Goal: Task Accomplishment & Management: Use online tool/utility

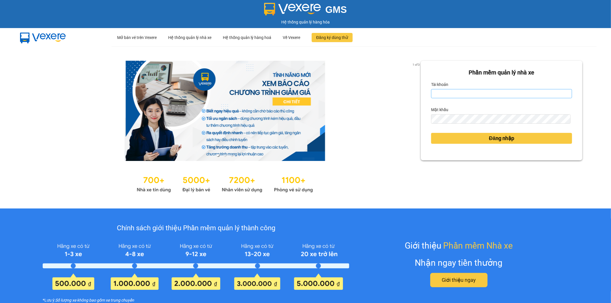
click at [469, 98] on form "Phần mềm quản lý nhà xe Tài khoản Mật khẩu Đăng nhập" at bounding box center [501, 110] width 141 height 85
click at [472, 95] on input "Tài khoản" at bounding box center [501, 93] width 141 height 9
type input "y"
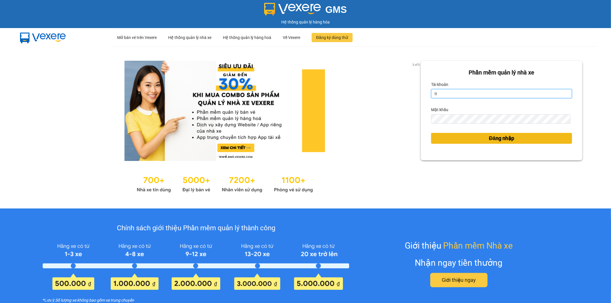
type input "t"
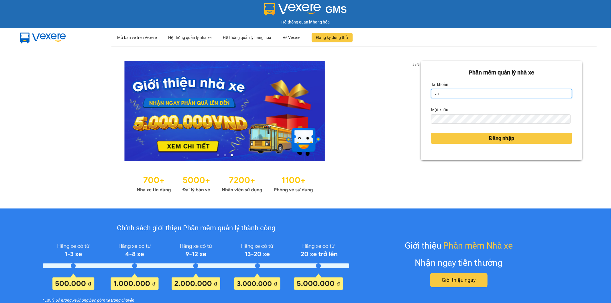
type input "vanthai.tienoanh"
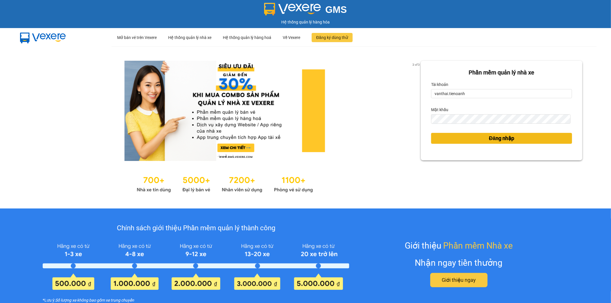
click at [451, 139] on button "Đăng nhập" at bounding box center [501, 138] width 141 height 11
click at [456, 139] on button "Đăng nhập" at bounding box center [501, 138] width 141 height 11
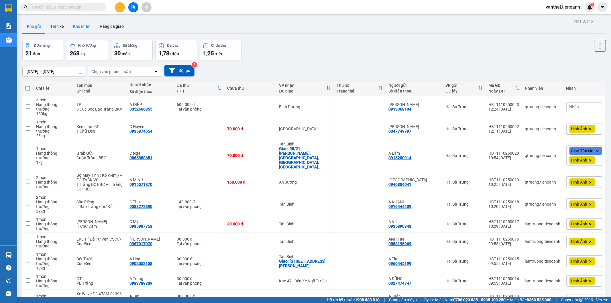
click at [70, 27] on button "Kho nhận" at bounding box center [81, 26] width 27 height 14
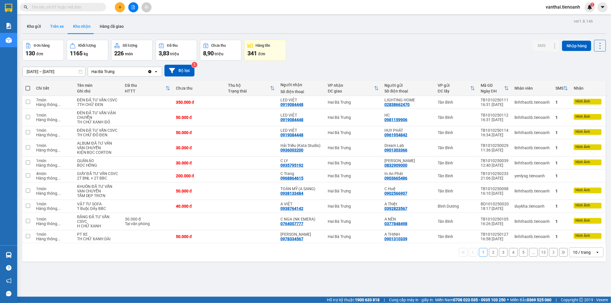
click at [62, 28] on button "Trên xe" at bounding box center [57, 26] width 23 height 14
type input "[DATE] – [DATE]"
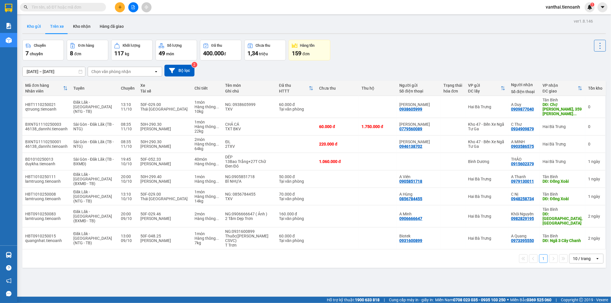
click at [39, 29] on button "Kho gửi" at bounding box center [33, 26] width 23 height 14
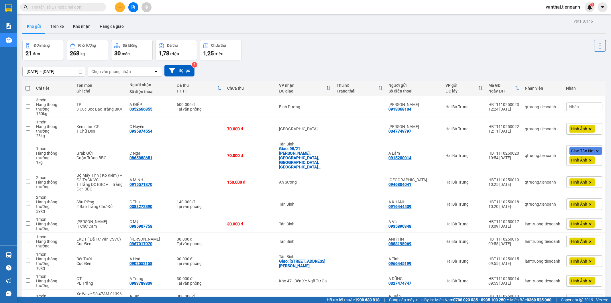
click at [74, 7] on input "text" at bounding box center [66, 7] width 68 height 6
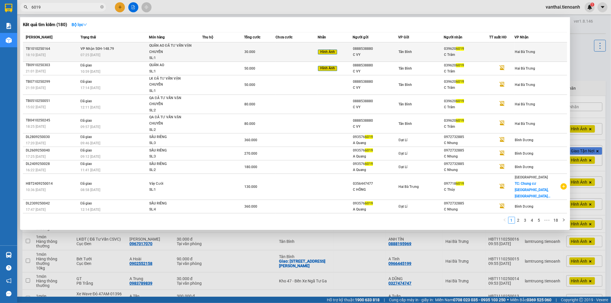
type input "6019"
click at [408, 56] on td "Tân Bình" at bounding box center [421, 51] width 46 height 19
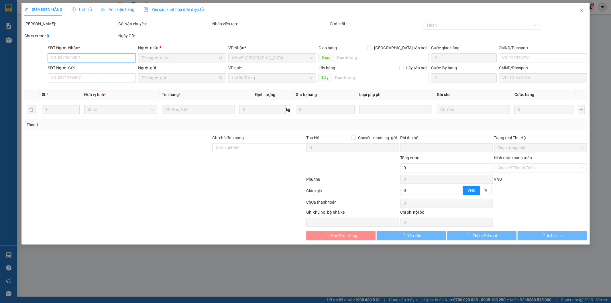
type input "0396206019"
type input "C Trâm"
type input "0888538880"
type input "C VY"
type input "0"
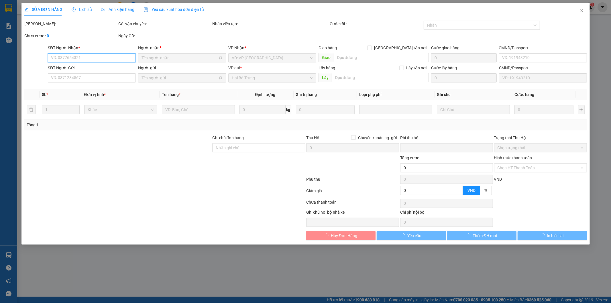
type input "30.000"
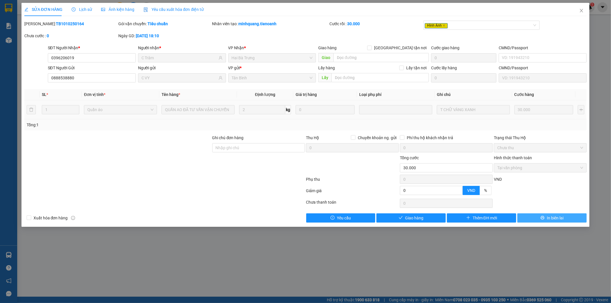
click at [565, 217] on button "In biên lai" at bounding box center [551, 217] width 69 height 9
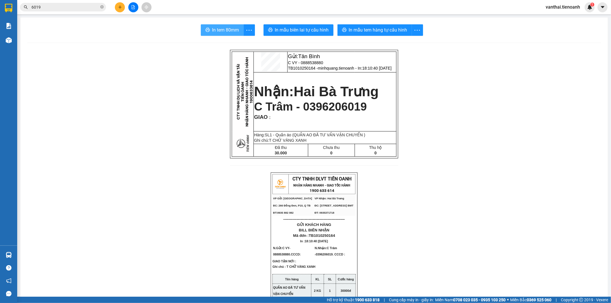
drag, startPoint x: 223, startPoint y: 25, endPoint x: 247, endPoint y: 42, distance: 29.9
click at [223, 26] on button "In tem 80mm" at bounding box center [222, 29] width 43 height 11
click at [79, 9] on input "6019" at bounding box center [66, 7] width 68 height 6
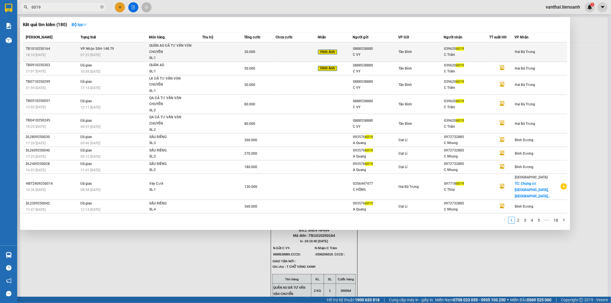
click at [317, 54] on td at bounding box center [297, 51] width 42 height 19
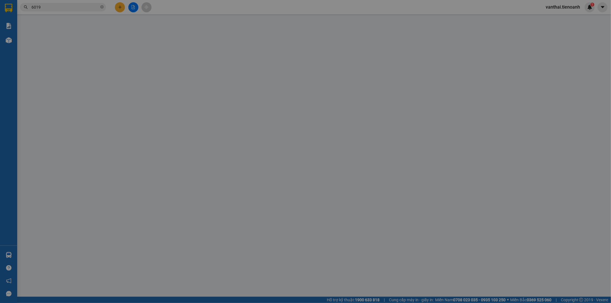
type input "0396206019"
type input "C Trâm"
type input "0888538880"
type input "C VY"
type input "0"
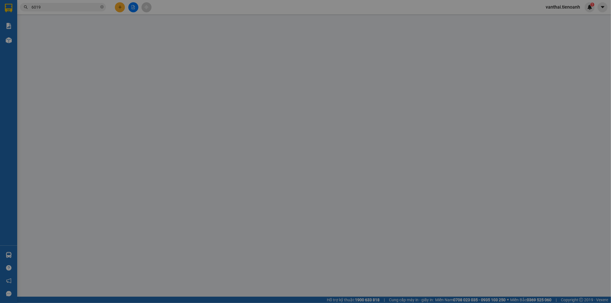
type input "30.000"
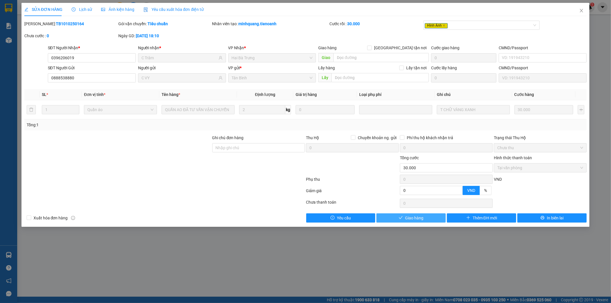
click at [420, 219] on span "Giao hàng" at bounding box center [414, 218] width 18 height 6
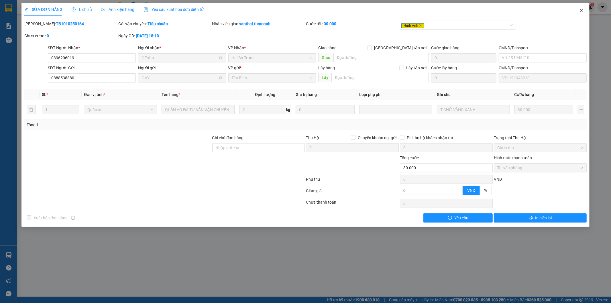
drag, startPoint x: 581, startPoint y: 9, endPoint x: 563, endPoint y: 15, distance: 19.8
click at [581, 9] on icon "close" at bounding box center [581, 10] width 5 height 5
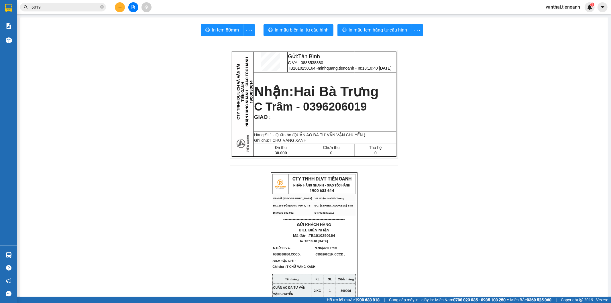
click at [576, 9] on span "vanthai.tienoanh" at bounding box center [563, 6] width 44 height 7
click at [568, 17] on span "Đăng xuất" at bounding box center [565, 18] width 31 height 6
